Goal: Find contact information: Find contact information

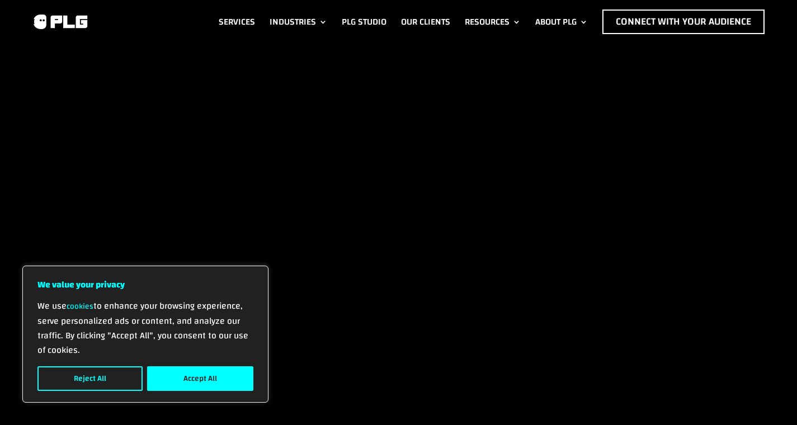
click at [227, 380] on button "Accept All" at bounding box center [200, 379] width 106 height 25
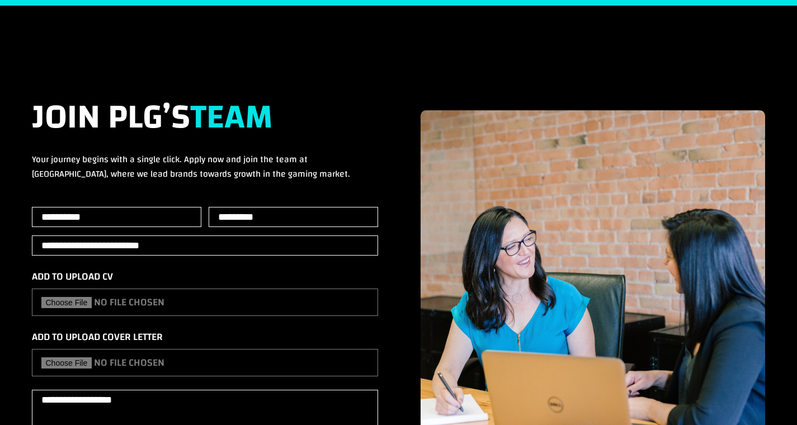
scroll to position [2011, 0]
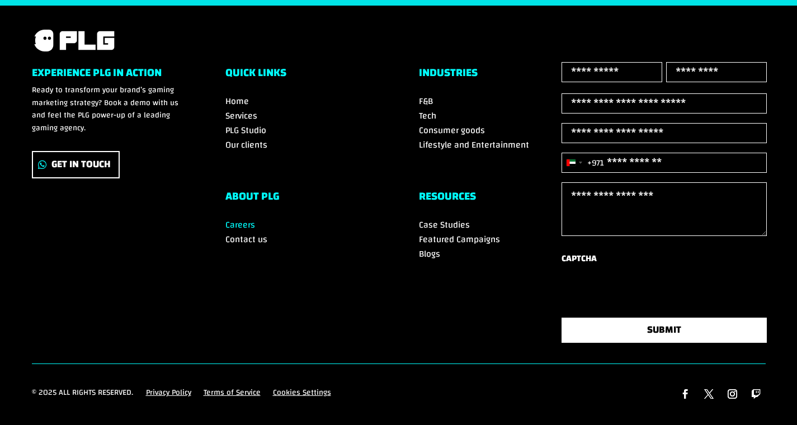
click at [252, 231] on span "Contact us" at bounding box center [247, 239] width 42 height 17
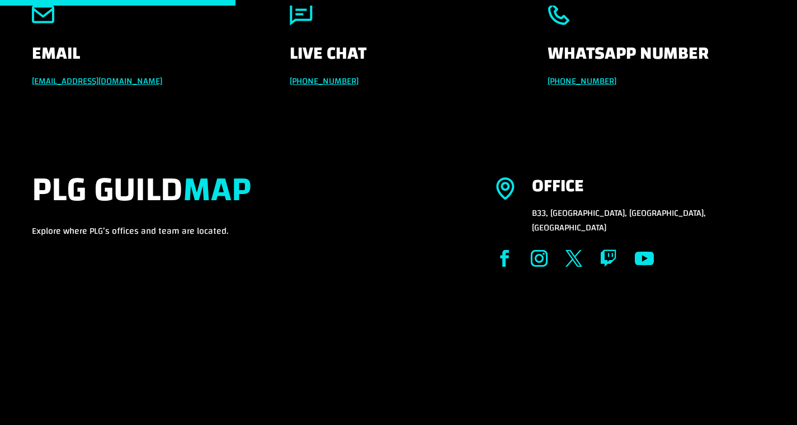
scroll to position [224, 0]
